Goal: Information Seeking & Learning: Learn about a topic

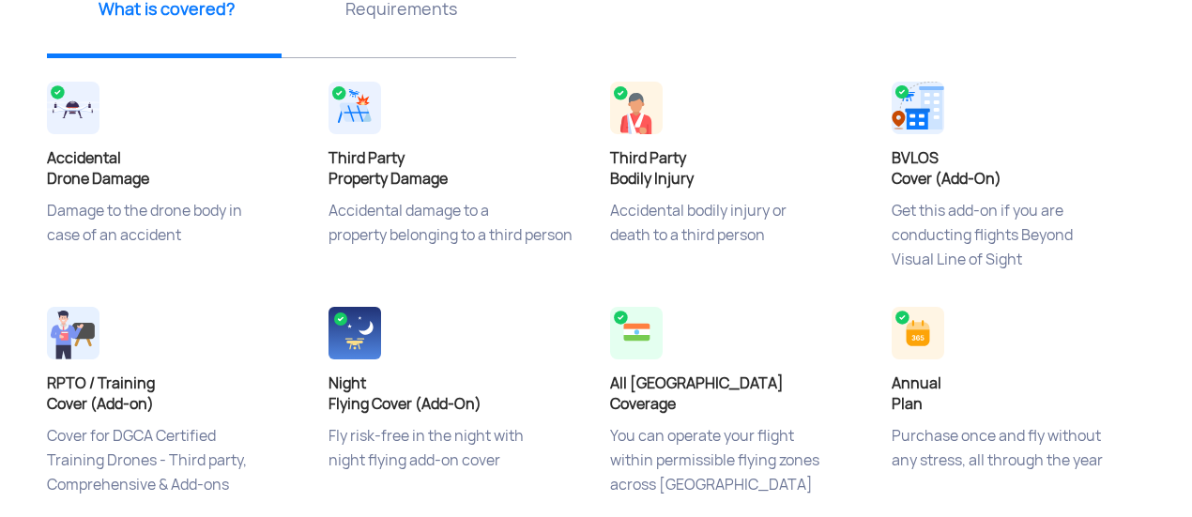
scroll to position [688, 0]
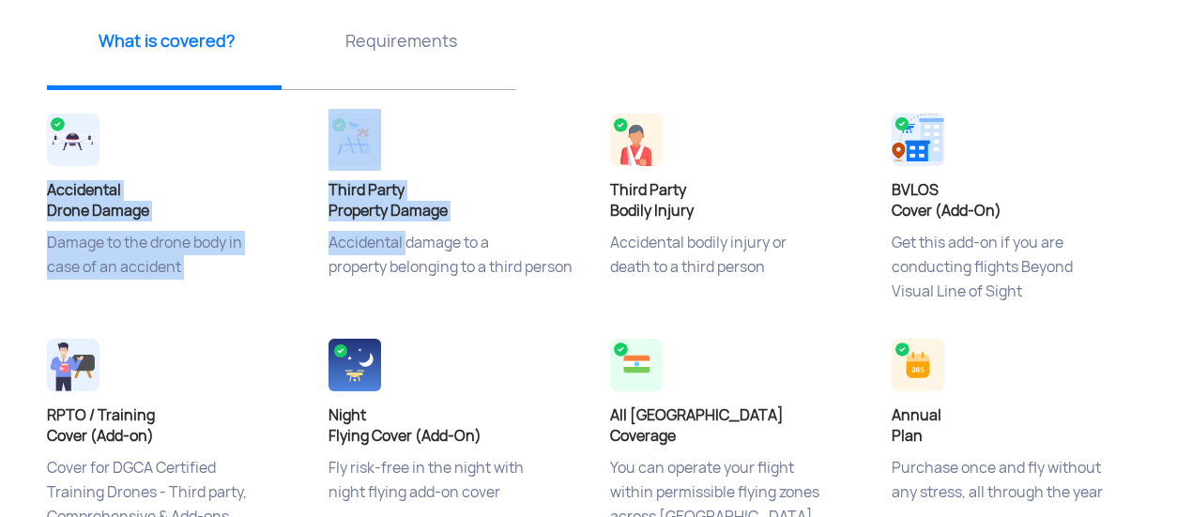
drag, startPoint x: 300, startPoint y: 180, endPoint x: 430, endPoint y: 283, distance: 165.1
click at [430, 283] on div "Accidental Drone Damage Damage to the drone body in case of an accident Third P…" at bounding box center [596, 334] width 1127 height 451
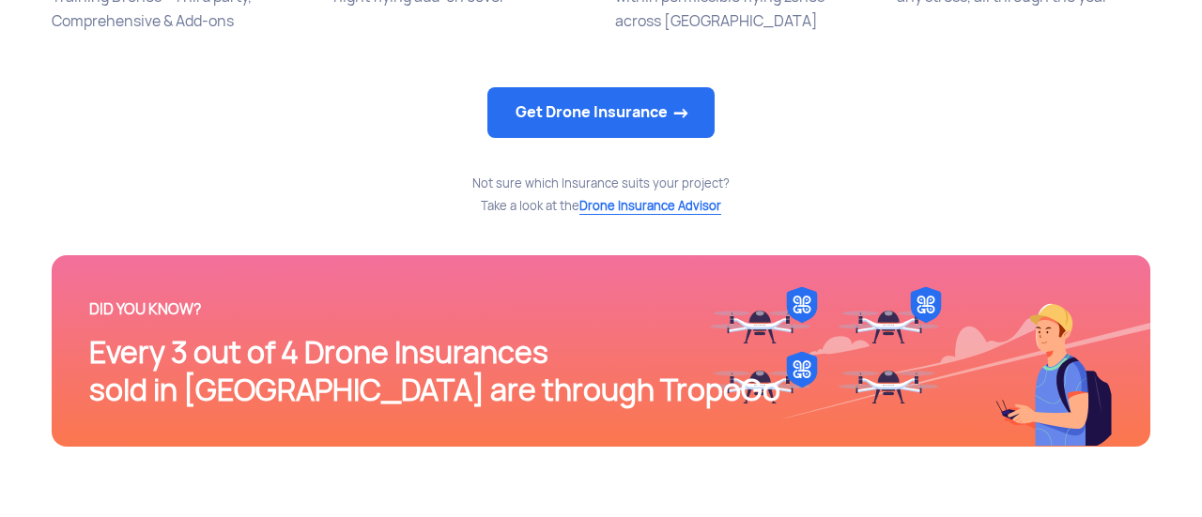
scroll to position [1179, 0]
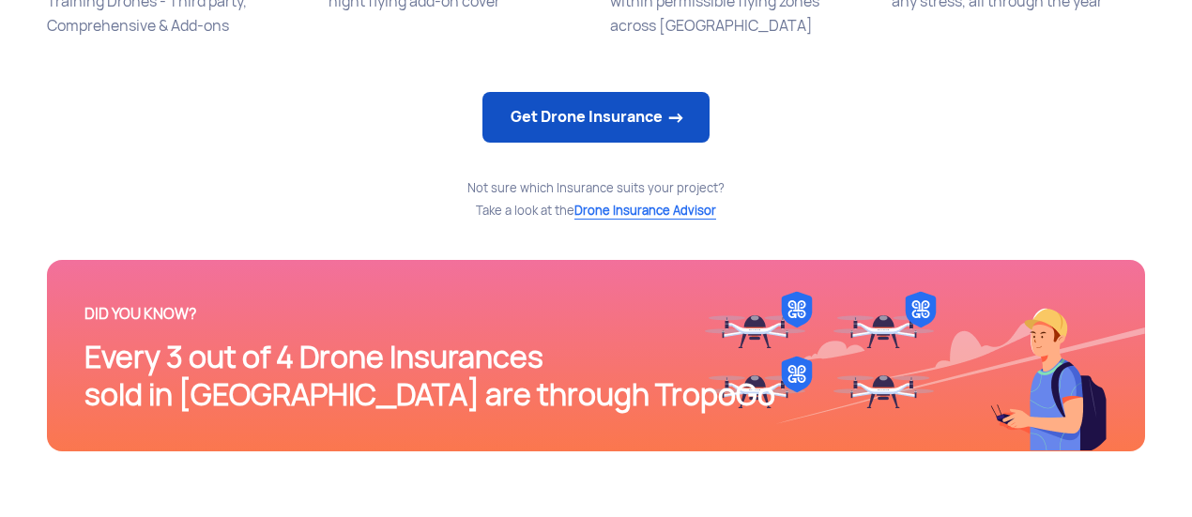
click at [554, 126] on link "Get Drone Insurance" at bounding box center [596, 117] width 227 height 51
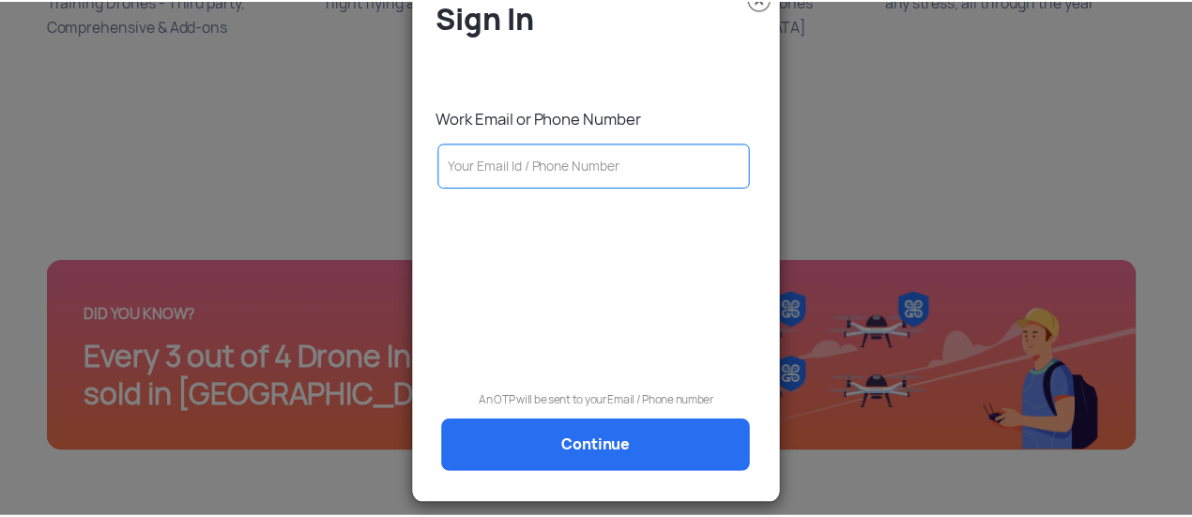
scroll to position [0, 0]
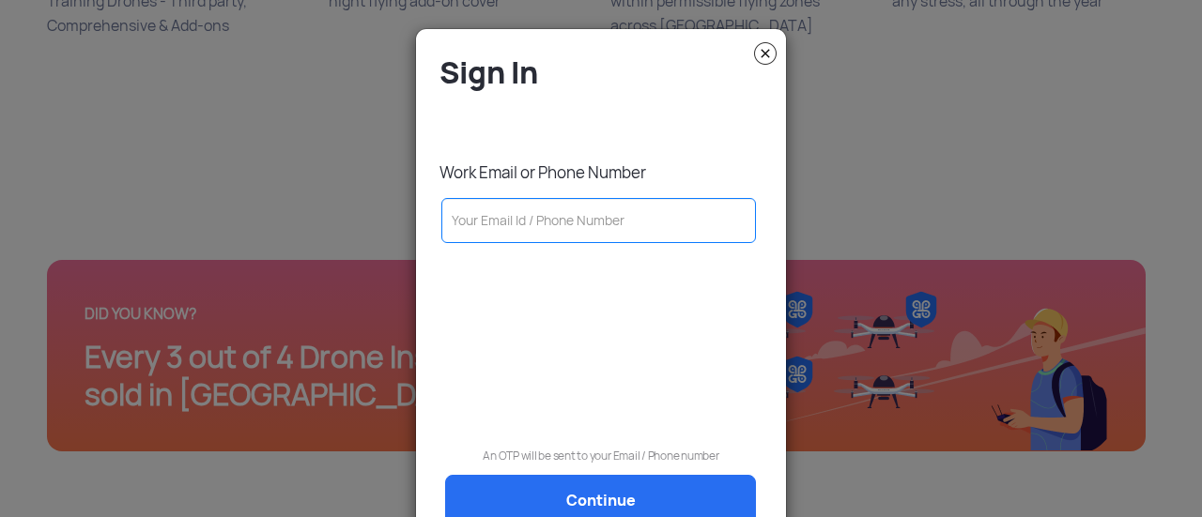
click at [764, 49] on img at bounding box center [765, 53] width 23 height 23
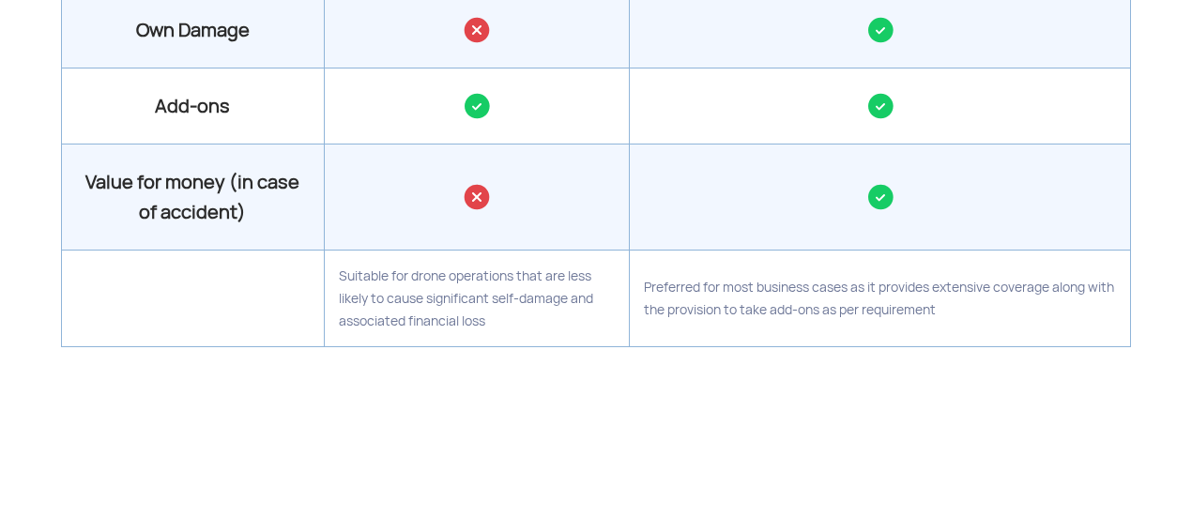
scroll to position [2441, 0]
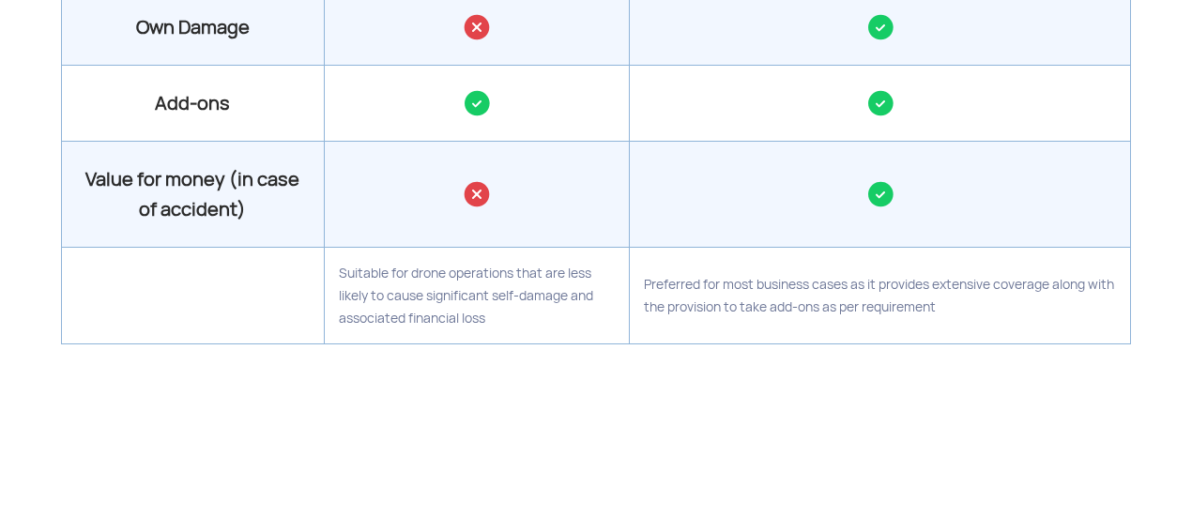
click at [944, 331] on td "Preferred for most business cases as it provides extensive coverage along with …" at bounding box center [880, 296] width 501 height 97
drag, startPoint x: 338, startPoint y: 271, endPoint x: 860, endPoint y: 341, distance: 526.6
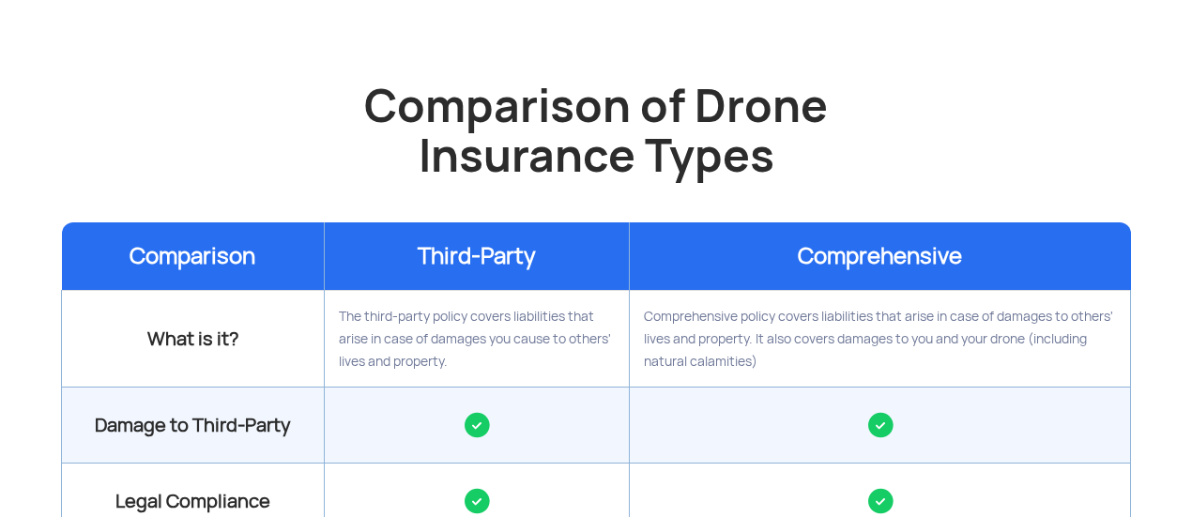
scroll to position [1703, 0]
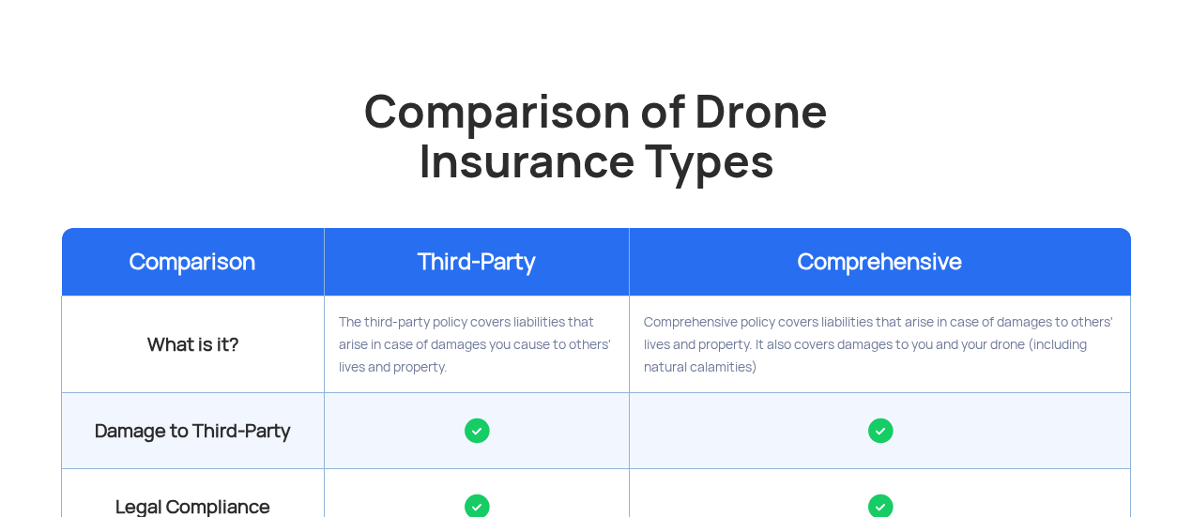
click at [766, 365] on td "Comprehensive policy covers liabilities that arise in case of damages to others…" at bounding box center [880, 345] width 501 height 97
drag, startPoint x: 634, startPoint y: 303, endPoint x: 772, endPoint y: 375, distance: 155.4
click at [772, 375] on td "Comprehensive policy covers liabilities that arise in case of damages to others…" at bounding box center [880, 345] width 501 height 97
drag, startPoint x: 345, startPoint y: 318, endPoint x: 464, endPoint y: 380, distance: 133.5
click at [464, 380] on td "The third-party policy covers liabilities that arise in case of damages you cau…" at bounding box center [477, 345] width 306 height 97
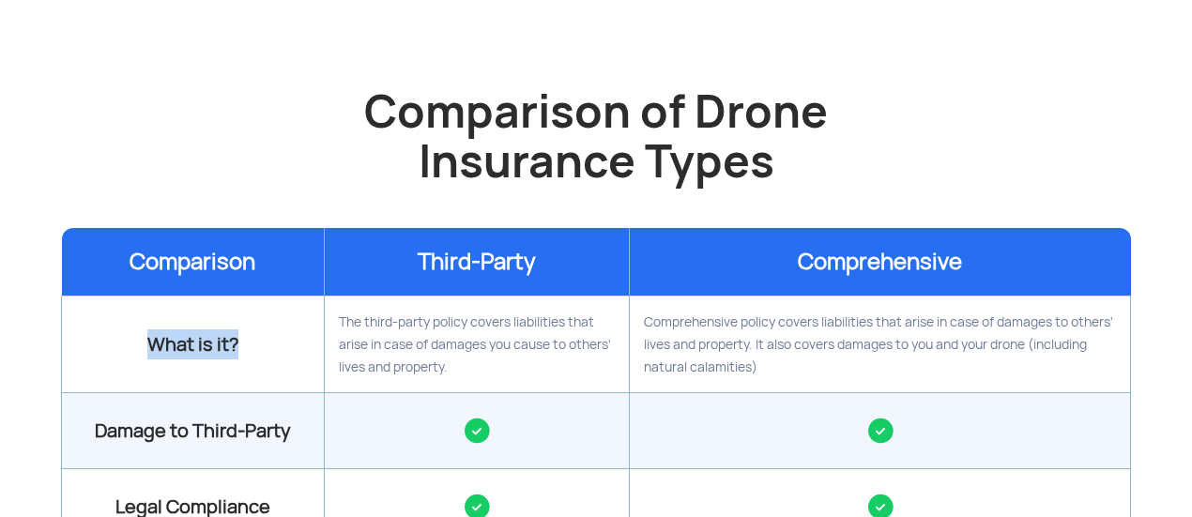
drag, startPoint x: 152, startPoint y: 335, endPoint x: 253, endPoint y: 361, distance: 103.8
click at [253, 361] on td "What is it?" at bounding box center [193, 345] width 263 height 97
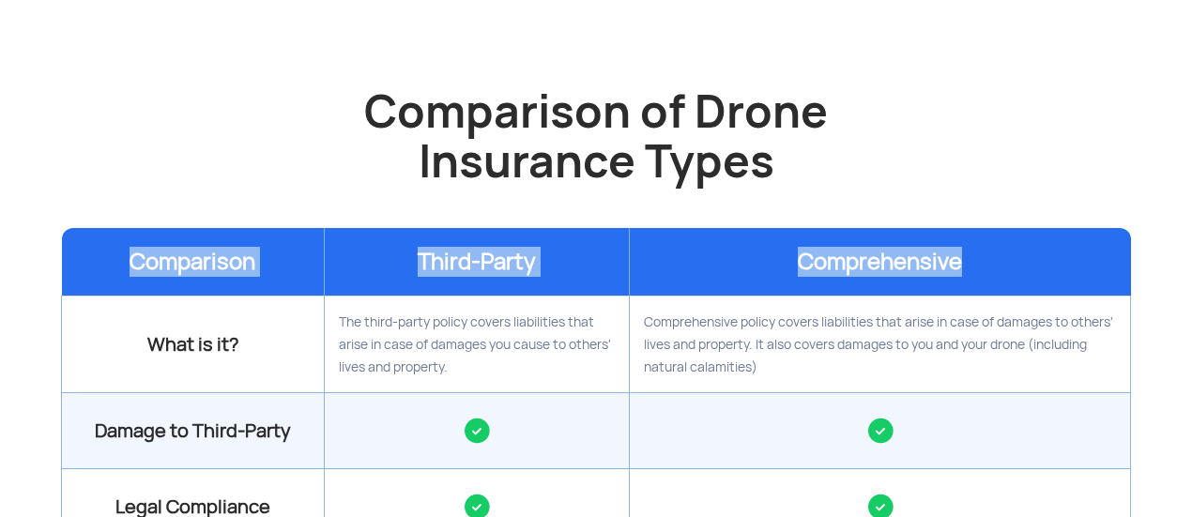
drag, startPoint x: 108, startPoint y: 260, endPoint x: 1065, endPoint y: 282, distance: 956.9
click at [1065, 282] on tr "Comparison Third-Party Comprehensive" at bounding box center [596, 262] width 1069 height 69
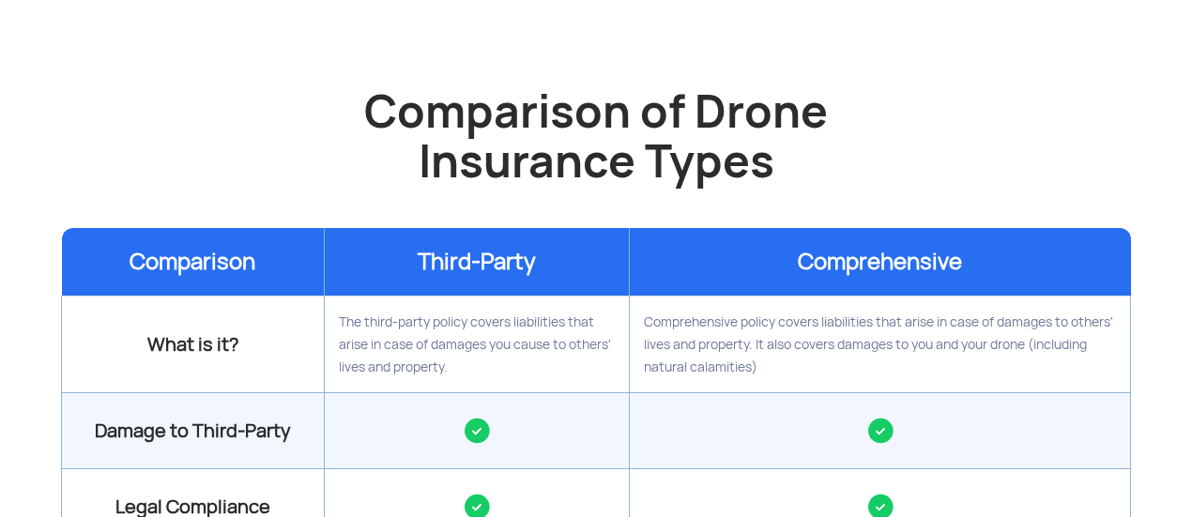
click at [719, 386] on td "Comprehensive policy covers liabilities that arise in case of damages to others…" at bounding box center [880, 345] width 501 height 97
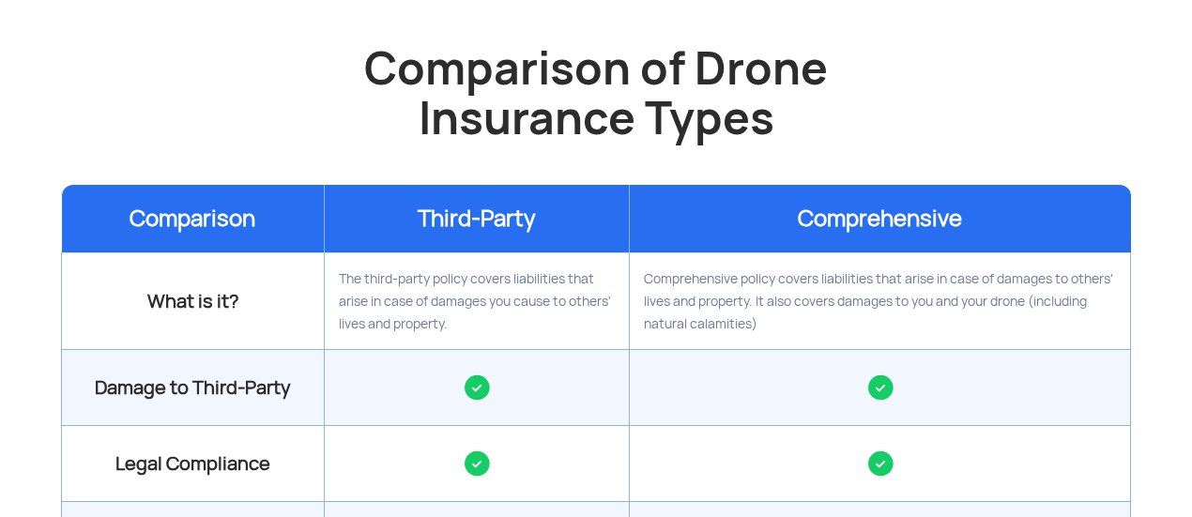
scroll to position [1752, 0]
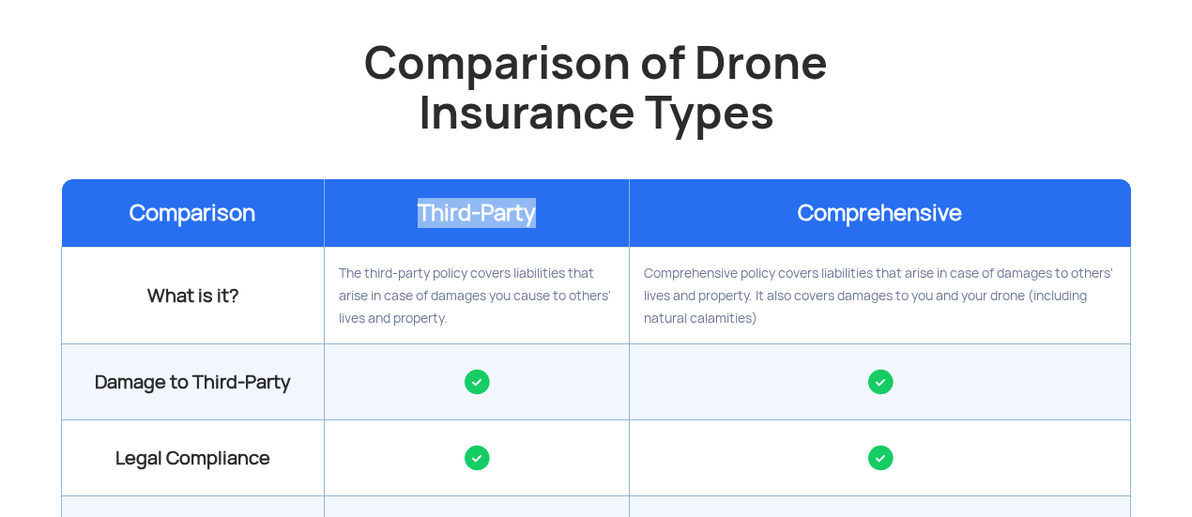
drag, startPoint x: 409, startPoint y: 202, endPoint x: 557, endPoint y: 214, distance: 147.9
click at [557, 214] on th "Third-Party" at bounding box center [477, 213] width 306 height 69
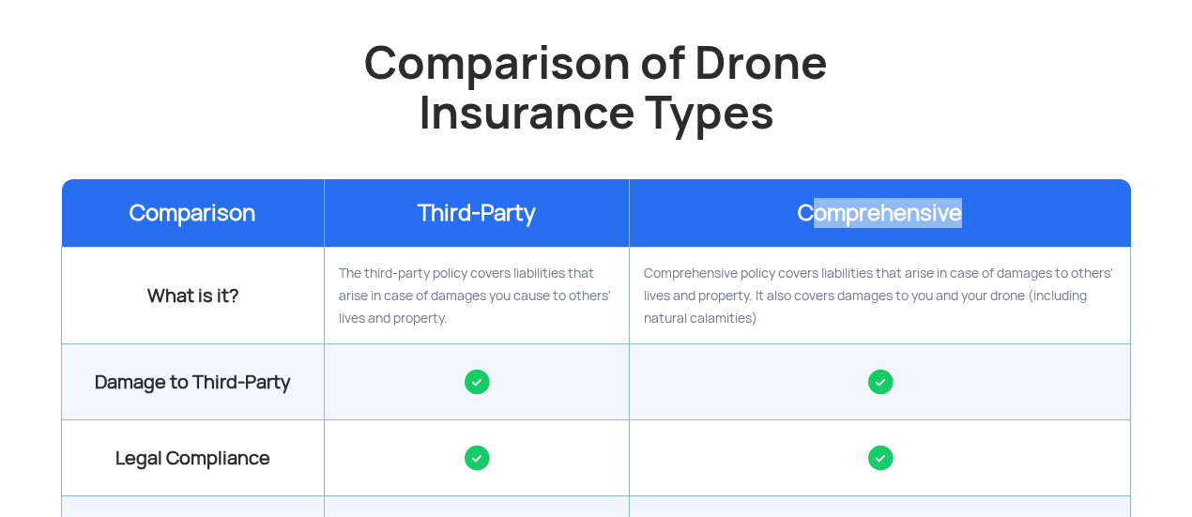
drag, startPoint x: 813, startPoint y: 218, endPoint x: 1069, endPoint y: 229, distance: 256.5
click at [1069, 229] on th "Comprehensive" at bounding box center [880, 213] width 501 height 69
drag, startPoint x: 819, startPoint y: 313, endPoint x: 759, endPoint y: 319, distance: 60.4
click at [759, 319] on td "Comprehensive policy covers liabilities that arise in case of damages to others…" at bounding box center [880, 296] width 501 height 97
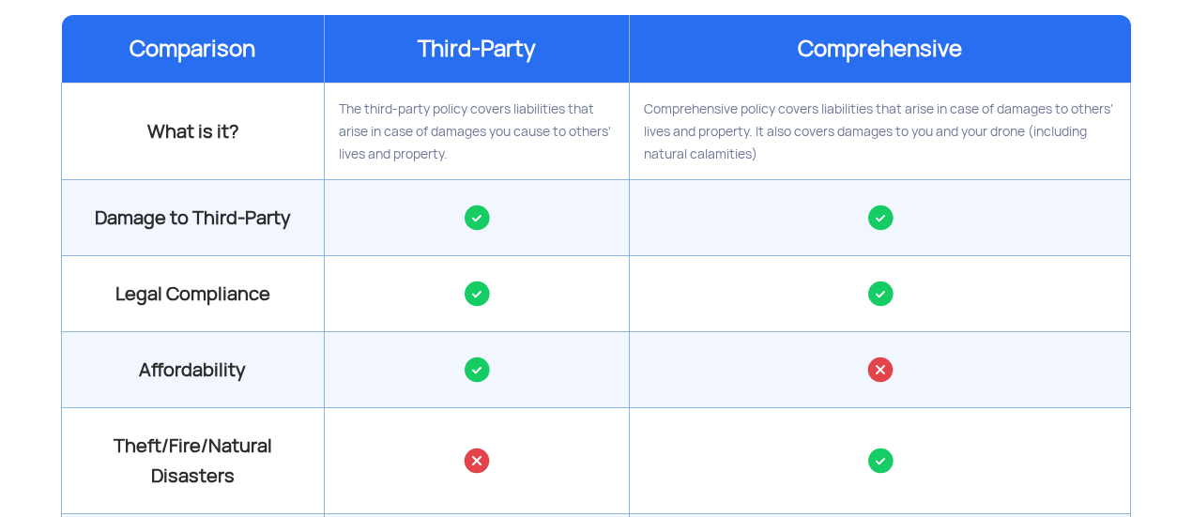
scroll to position [1917, 0]
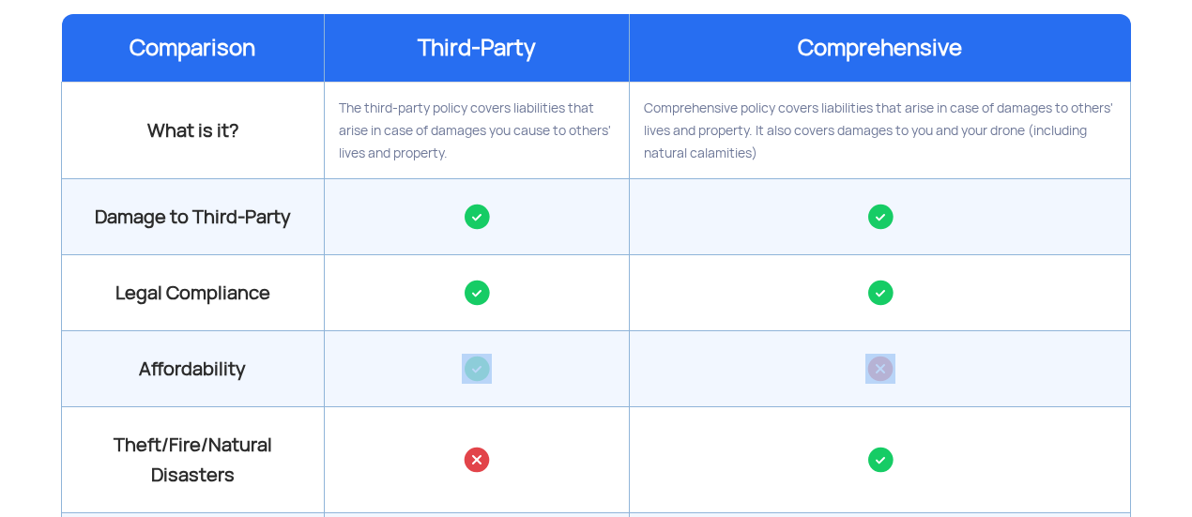
drag, startPoint x: 909, startPoint y: 356, endPoint x: 549, endPoint y: 360, distance: 359.6
click at [549, 360] on tr "Affordability" at bounding box center [596, 369] width 1069 height 76
drag, startPoint x: 417, startPoint y: 391, endPoint x: 895, endPoint y: 377, distance: 478.1
click at [895, 377] on tr "Affordability" at bounding box center [596, 369] width 1069 height 76
click at [895, 377] on td at bounding box center [880, 369] width 501 height 76
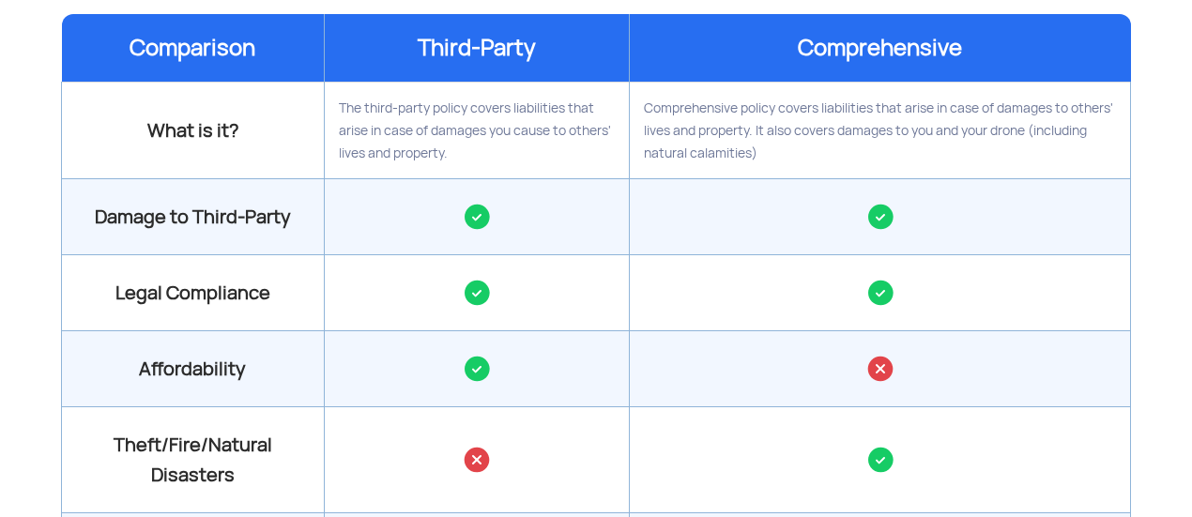
drag, startPoint x: 901, startPoint y: 376, endPoint x: 759, endPoint y: 365, distance: 143.1
click at [759, 365] on td at bounding box center [880, 369] width 501 height 76
drag, startPoint x: 504, startPoint y: 348, endPoint x: 352, endPoint y: 348, distance: 152.1
click at [352, 348] on td at bounding box center [477, 369] width 306 height 76
click at [421, 361] on td at bounding box center [477, 369] width 306 height 76
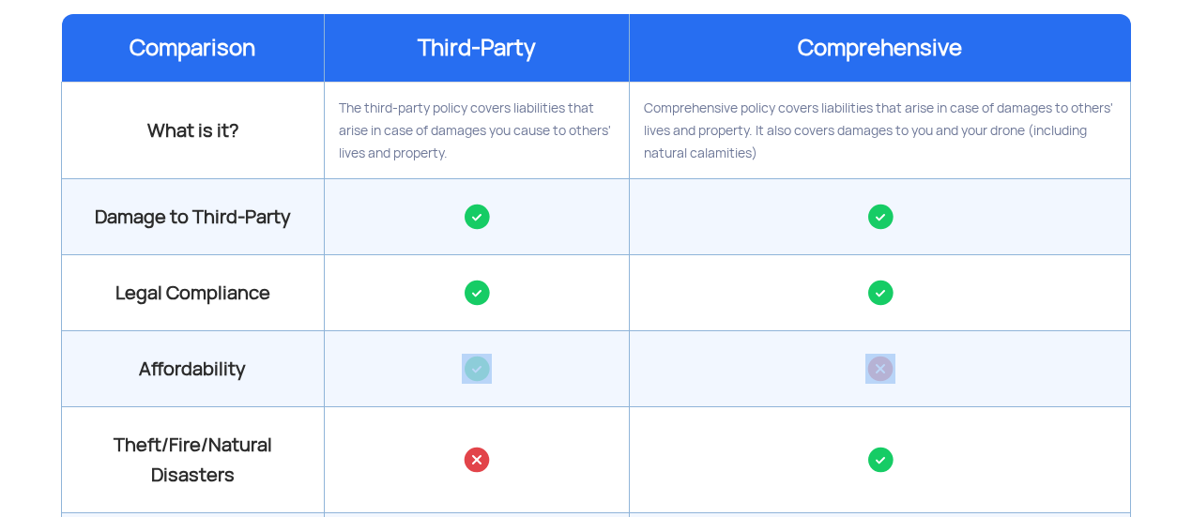
drag, startPoint x: 421, startPoint y: 361, endPoint x: 922, endPoint y: 380, distance: 501.7
click at [922, 380] on tr "Affordability" at bounding box center [596, 369] width 1069 height 76
click at [922, 380] on td at bounding box center [880, 369] width 501 height 76
drag, startPoint x: 922, startPoint y: 380, endPoint x: 670, endPoint y: 343, distance: 254.4
click at [670, 343] on td at bounding box center [880, 369] width 501 height 76
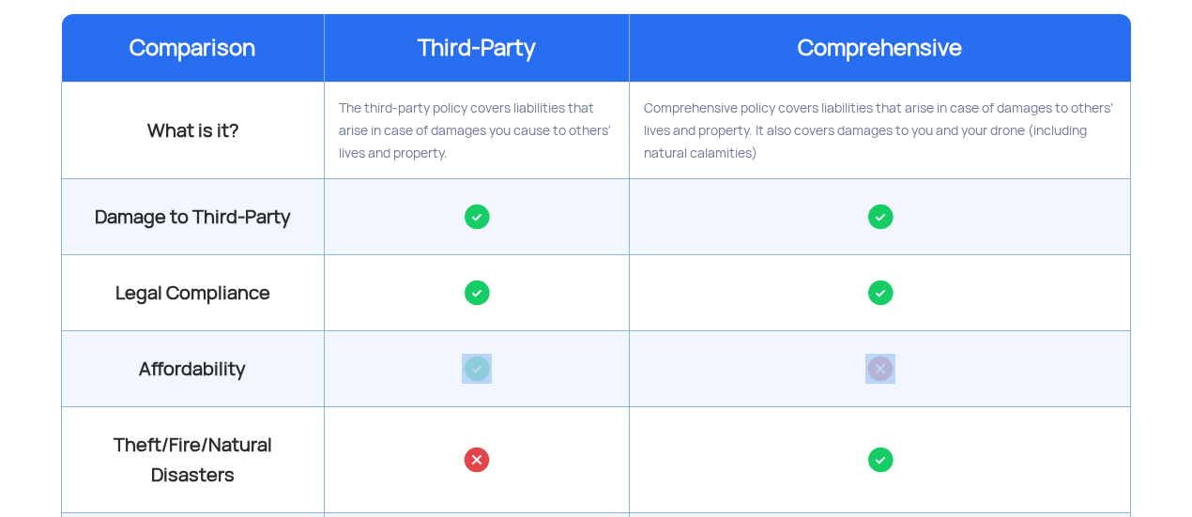
drag, startPoint x: 451, startPoint y: 352, endPoint x: 939, endPoint y: 378, distance: 488.9
click at [939, 378] on tr "Affordability" at bounding box center [596, 369] width 1069 height 76
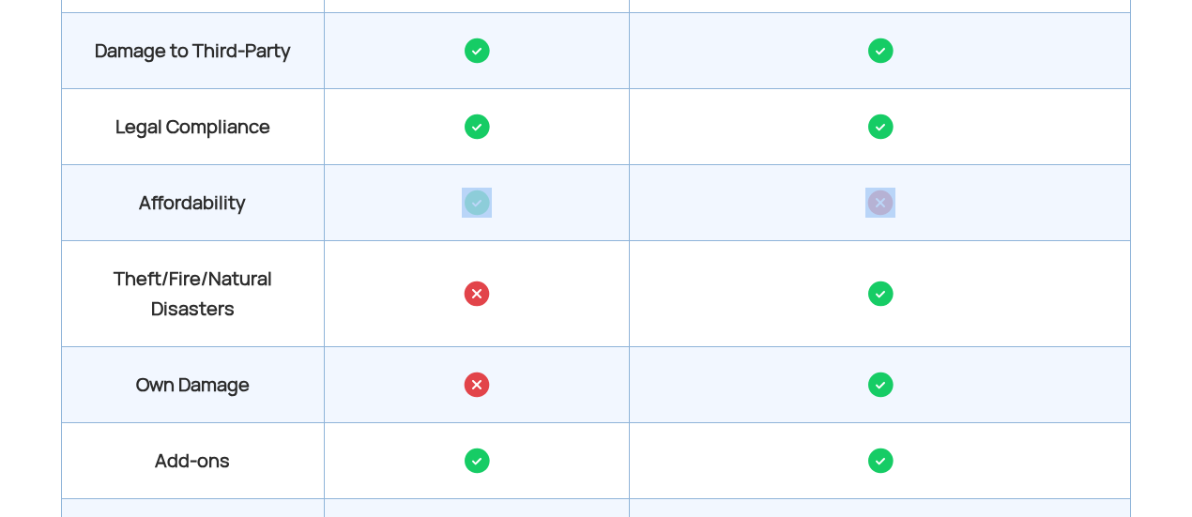
scroll to position [2084, 0]
drag, startPoint x: 930, startPoint y: 298, endPoint x: 422, endPoint y: 279, distance: 508.2
click at [422, 279] on tr "Theft/Fire/Natural Disasters" at bounding box center [596, 293] width 1069 height 106
drag, startPoint x: 444, startPoint y: 406, endPoint x: 939, endPoint y: 384, distance: 495.2
click at [939, 384] on tr "Own Damage" at bounding box center [596, 384] width 1069 height 76
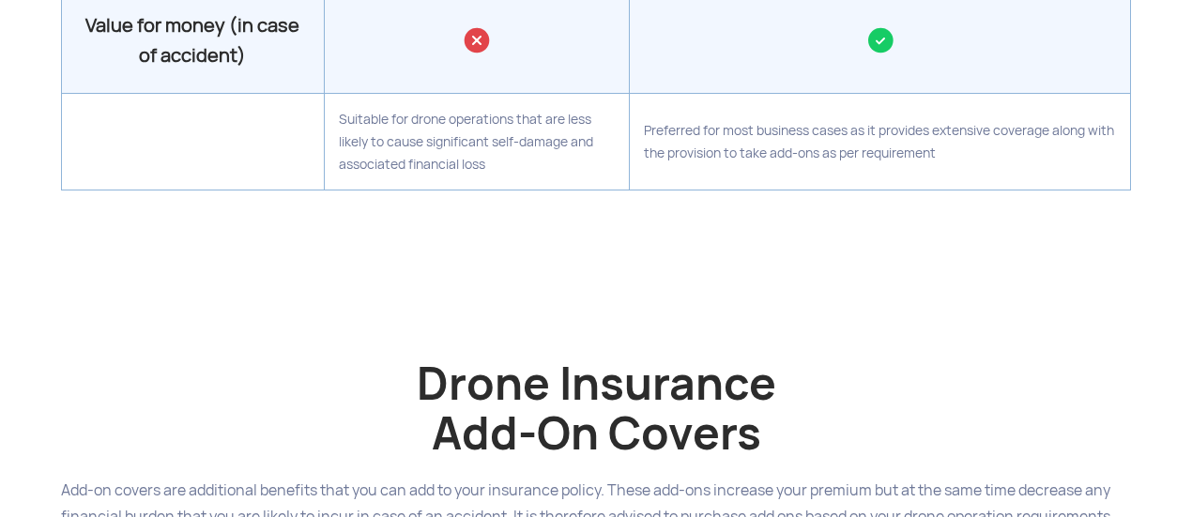
scroll to position [2446, 0]
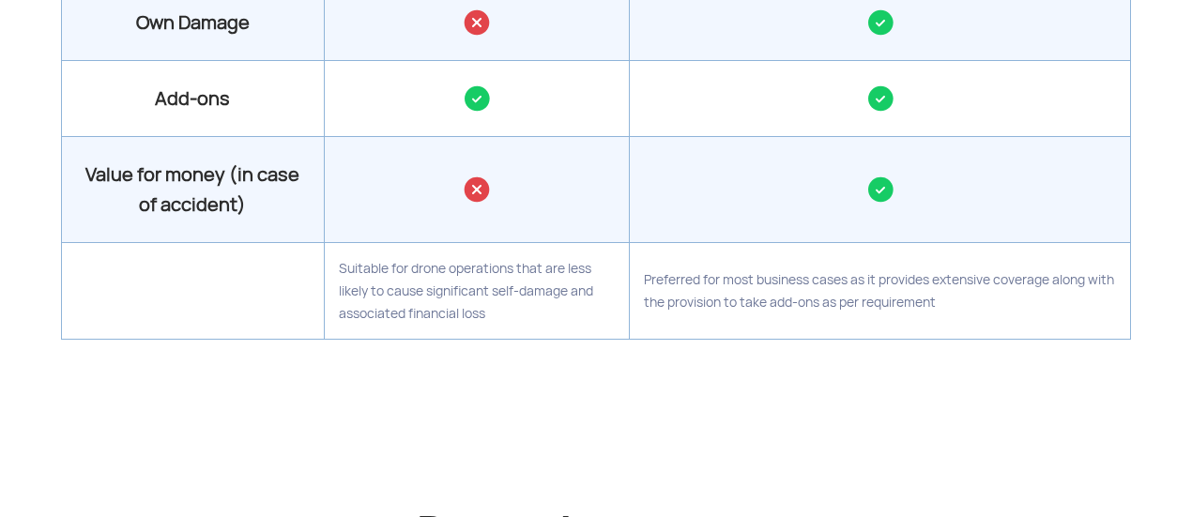
drag, startPoint x: 997, startPoint y: 288, endPoint x: 332, endPoint y: 273, distance: 664.8
click at [332, 273] on tr "Suitable for drone operations that are less likely to cause significant self-da…" at bounding box center [596, 291] width 1069 height 97
drag, startPoint x: 332, startPoint y: 273, endPoint x: 968, endPoint y: 325, distance: 637.7
click at [968, 325] on tr "Suitable for drone operations that are less likely to cause significant self-da…" at bounding box center [596, 291] width 1069 height 97
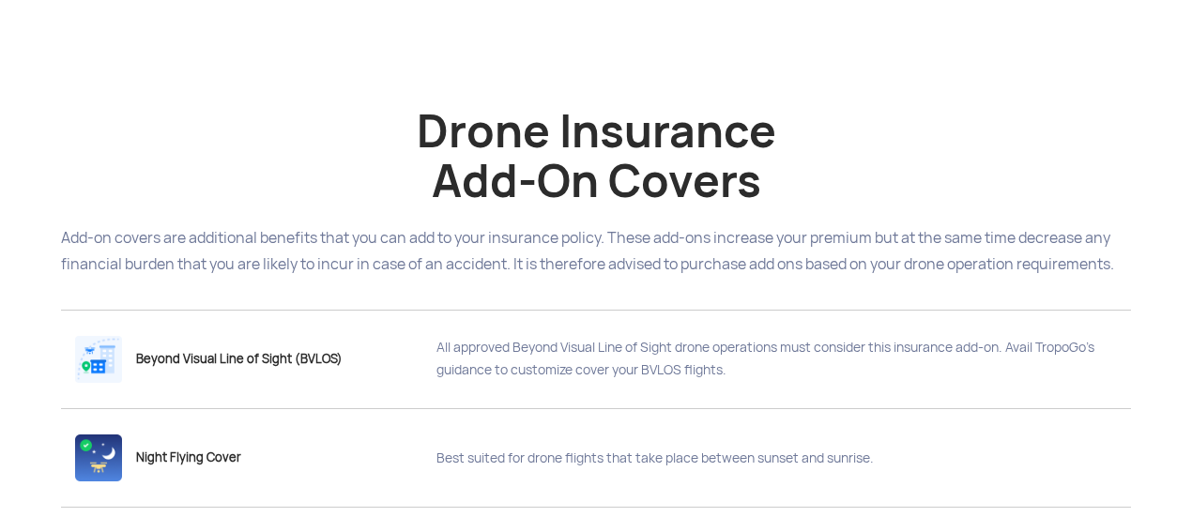
scroll to position [2851, 0]
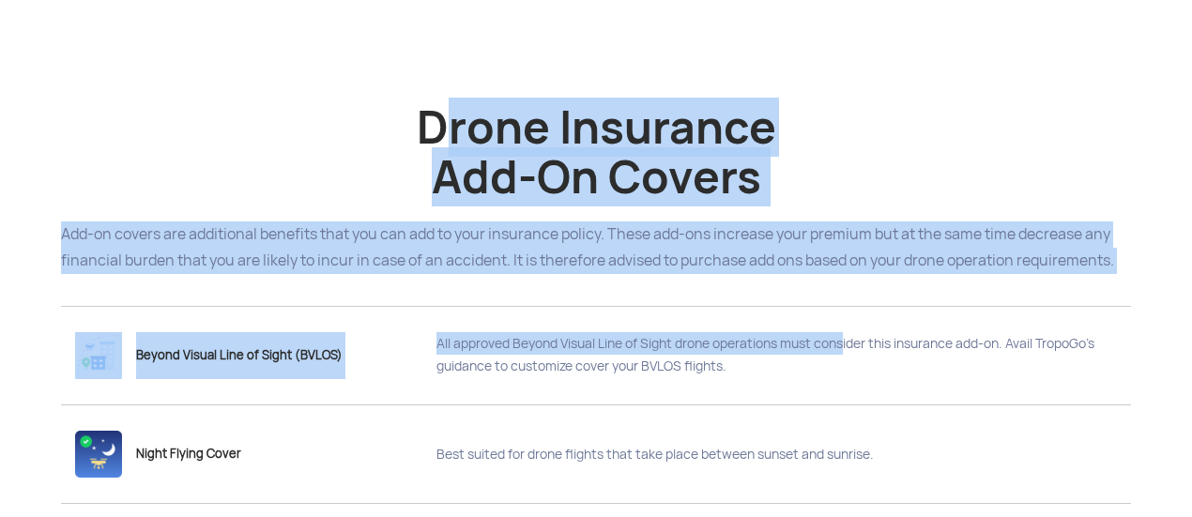
drag, startPoint x: 414, startPoint y: 118, endPoint x: 828, endPoint y: 328, distance: 463.9
click at [828, 328] on div "Drone Insurance Add-On Covers Add-on covers are additional benefits that you ca…" at bounding box center [596, 362] width 1098 height 556
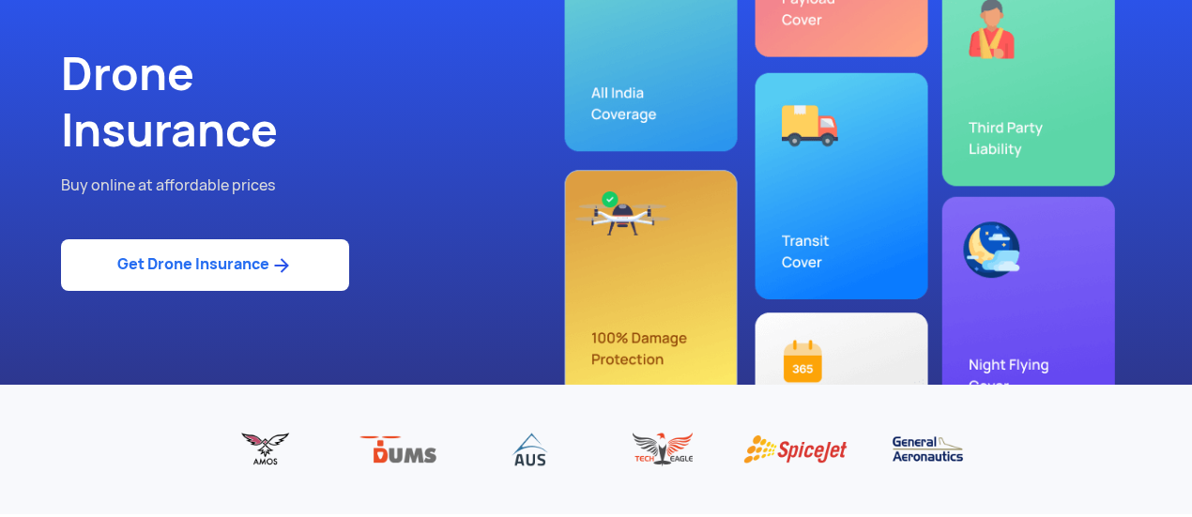
scroll to position [0, 0]
